Goal: Information Seeking & Learning: Find specific fact

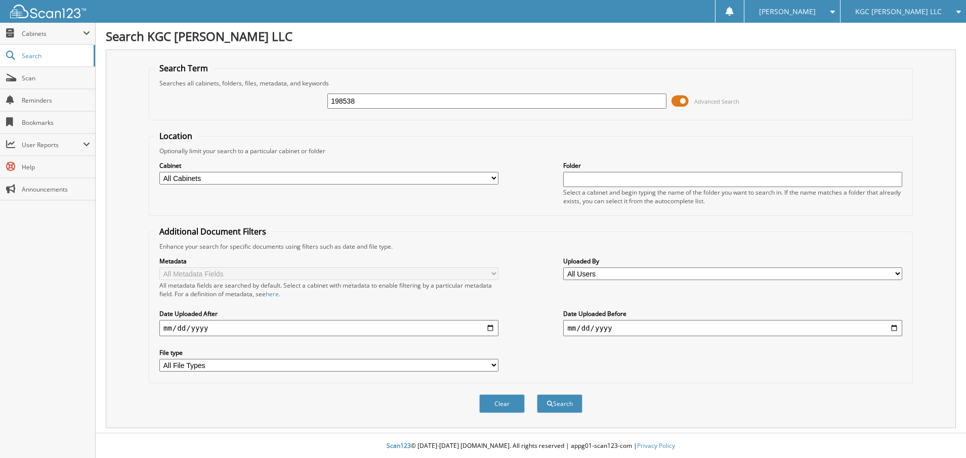
type input "198538"
click at [537, 395] on button "Search" at bounding box center [560, 404] width 46 height 19
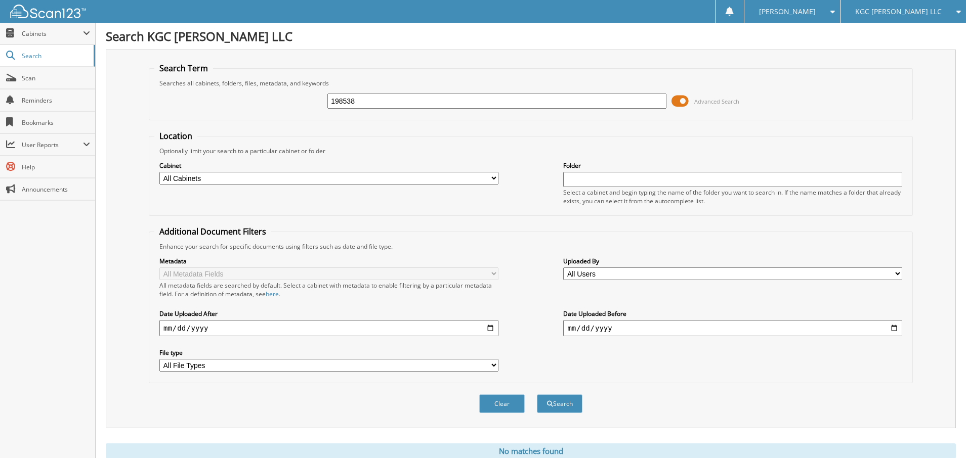
click at [383, 105] on input "198538" at bounding box center [496, 101] width 339 height 15
type input "198538"
click at [537, 395] on button "Search" at bounding box center [560, 404] width 46 height 19
click at [380, 102] on input "198538" at bounding box center [496, 101] width 339 height 15
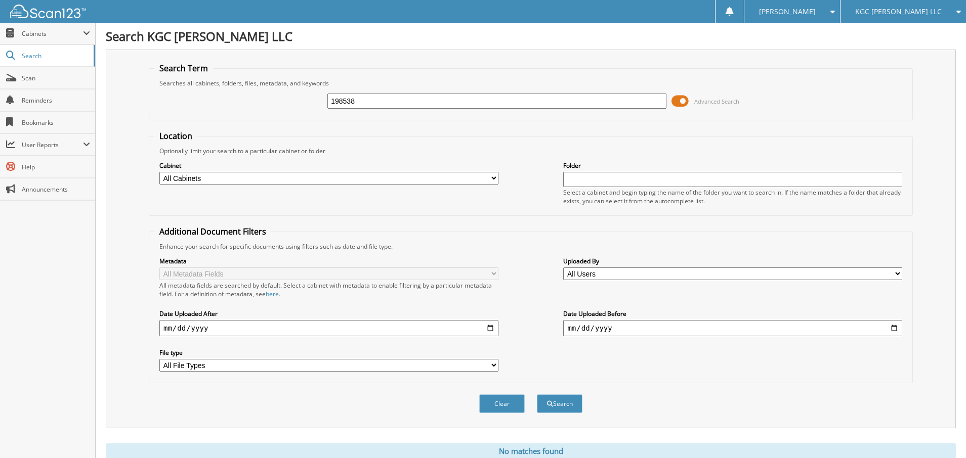
click at [380, 102] on input "198538" at bounding box center [496, 101] width 339 height 15
click at [55, 56] on span "Search" at bounding box center [55, 56] width 67 height 9
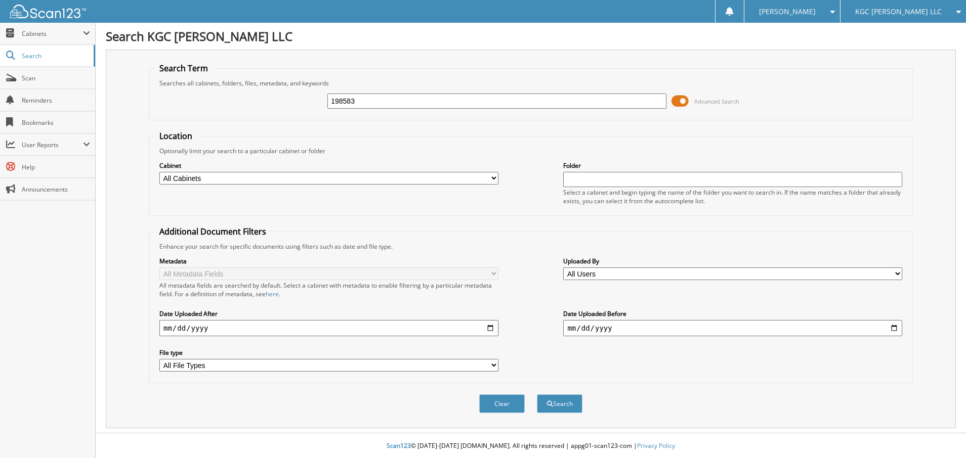
type input "198583"
click at [537, 395] on button "Search" at bounding box center [560, 404] width 46 height 19
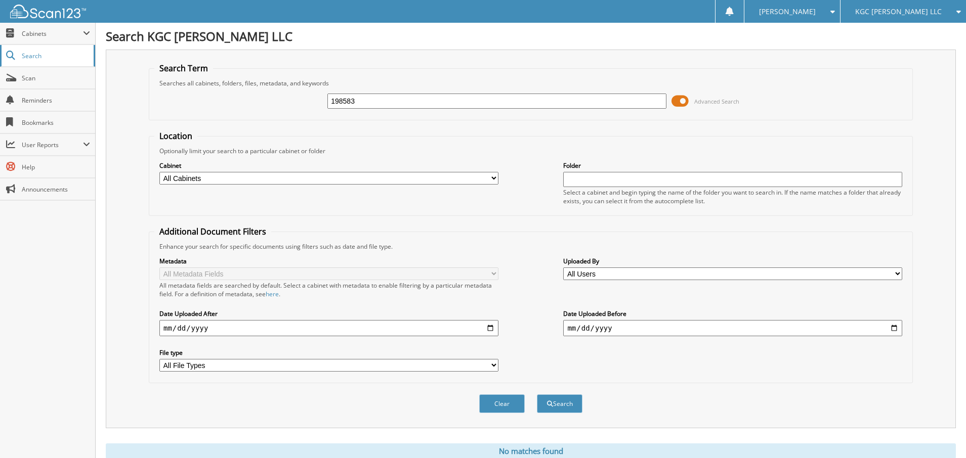
click at [54, 56] on span "Search" at bounding box center [55, 56] width 67 height 9
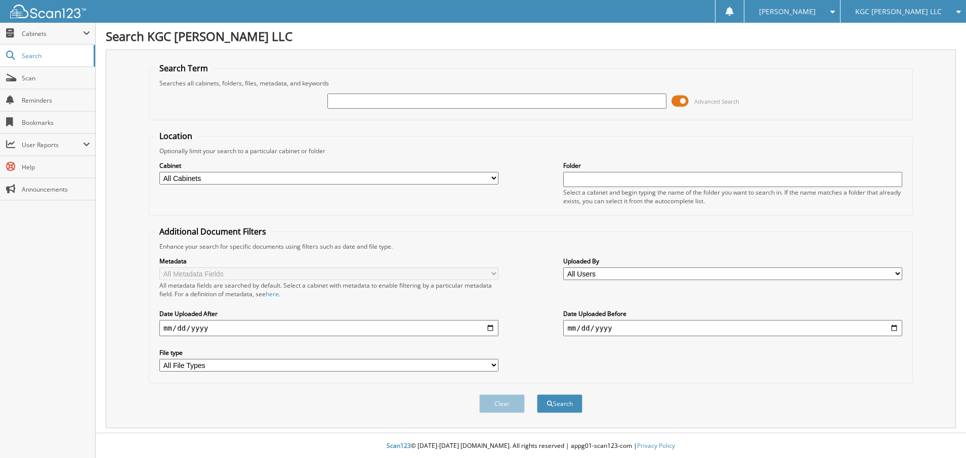
click at [383, 104] on input "text" at bounding box center [496, 101] width 339 height 15
type input "198538"
click at [548, 403] on span "submit" at bounding box center [550, 404] width 6 height 6
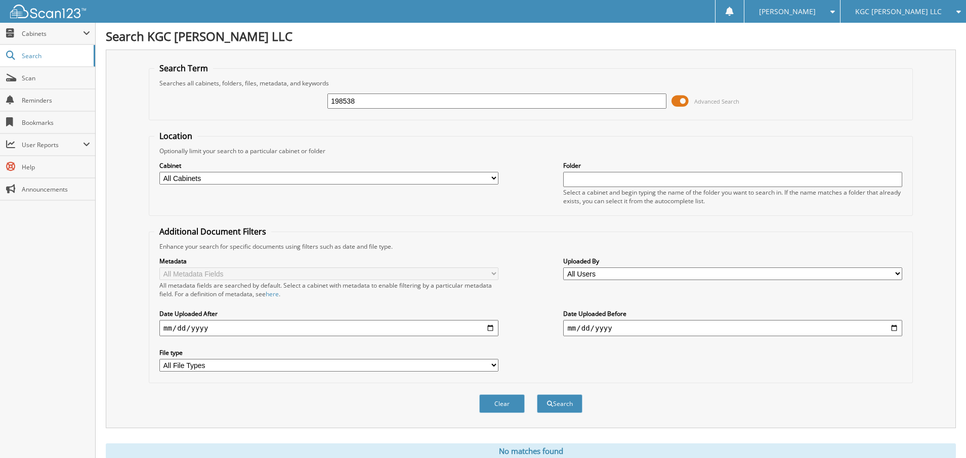
click at [493, 175] on select "All Cabinets PARTS SERVICE RO NEEDS FILING" at bounding box center [328, 178] width 339 height 13
select select "54264"
click at [159, 172] on select "All Cabinets PARTS SERVICE RO NEEDS FILING" at bounding box center [328, 178] width 339 height 13
click at [563, 404] on button "Search" at bounding box center [560, 404] width 46 height 19
click at [816, 15] on span "[PERSON_NAME]" at bounding box center [787, 12] width 57 height 6
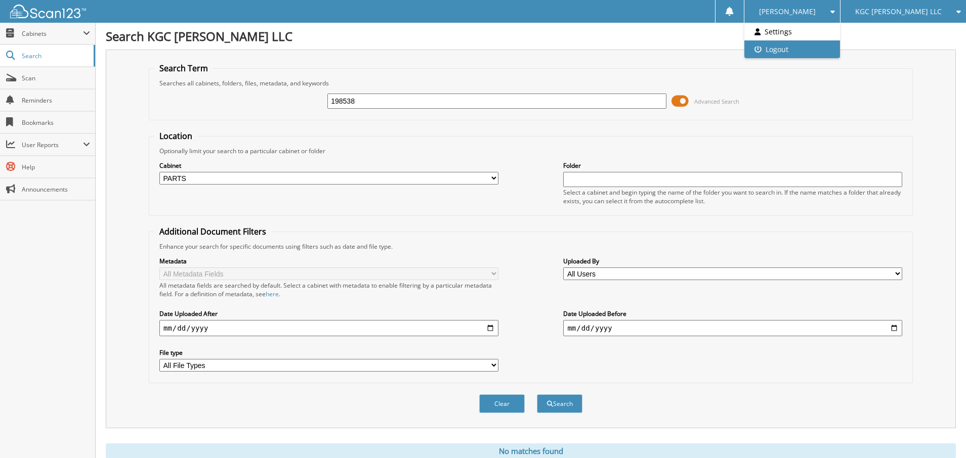
click at [833, 51] on link "Logout" at bounding box center [792, 49] width 96 height 18
